Goal: Navigation & Orientation: Find specific page/section

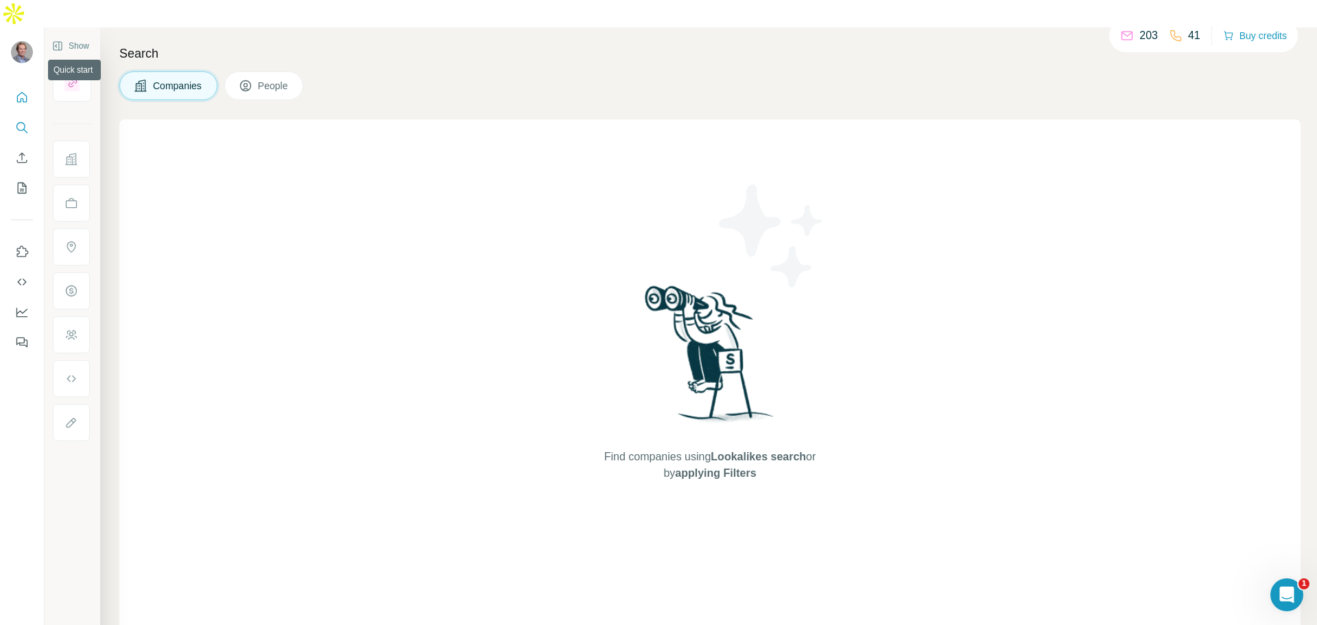
drag, startPoint x: 21, startPoint y: 66, endPoint x: 38, endPoint y: 91, distance: 30.1
click at [21, 92] on icon "Quick start" at bounding box center [22, 97] width 10 height 10
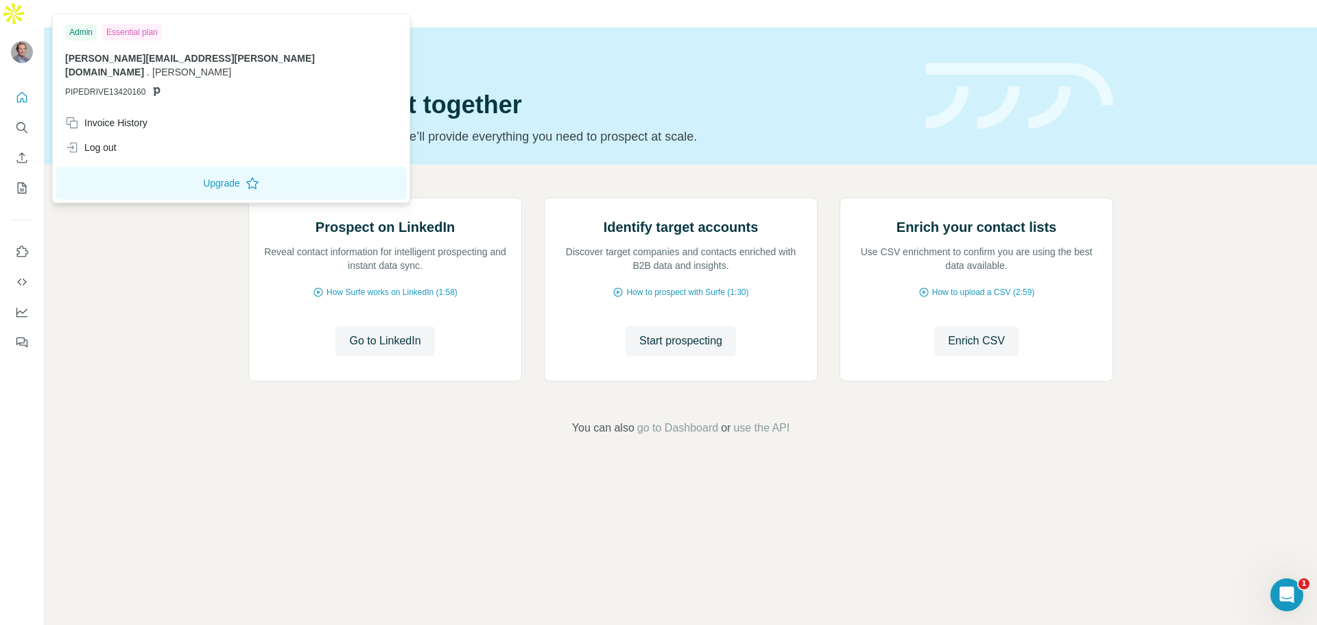
click at [16, 41] on img at bounding box center [22, 52] width 22 height 22
click at [30, 41] on img at bounding box center [22, 52] width 22 height 22
click at [22, 85] on button "Quick start" at bounding box center [22, 97] width 22 height 25
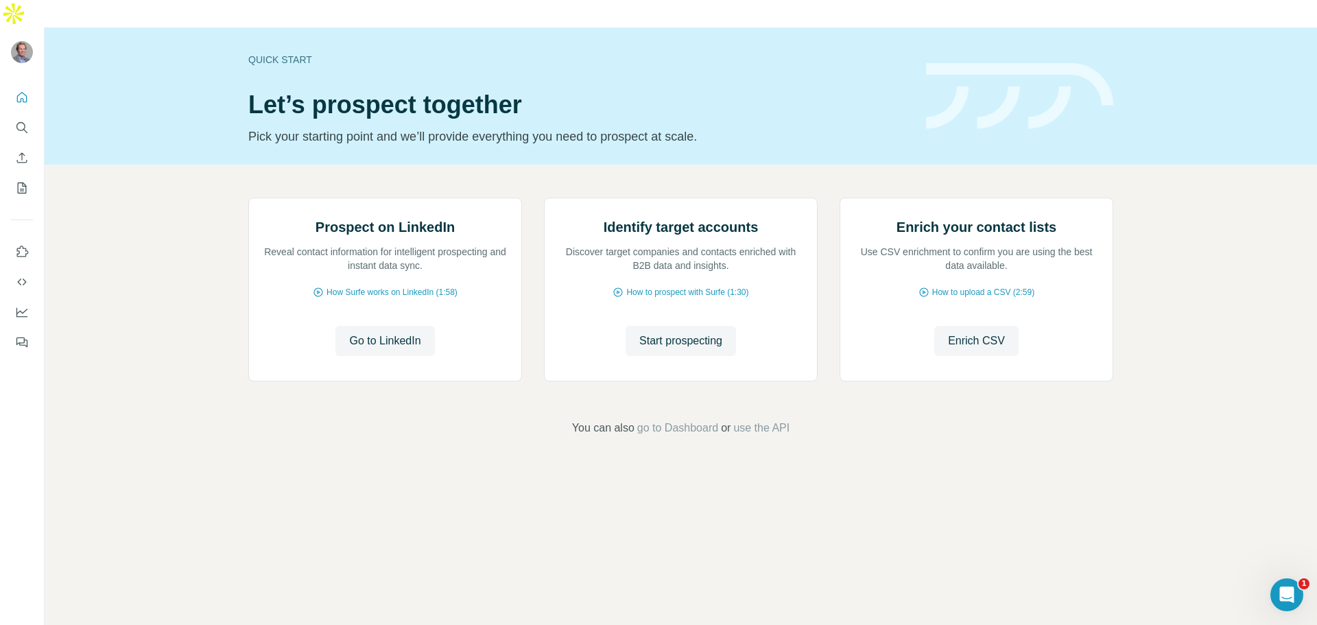
click at [680, 436] on span "go to Dashboard" at bounding box center [677, 428] width 81 height 16
